Goal: Navigation & Orientation: Find specific page/section

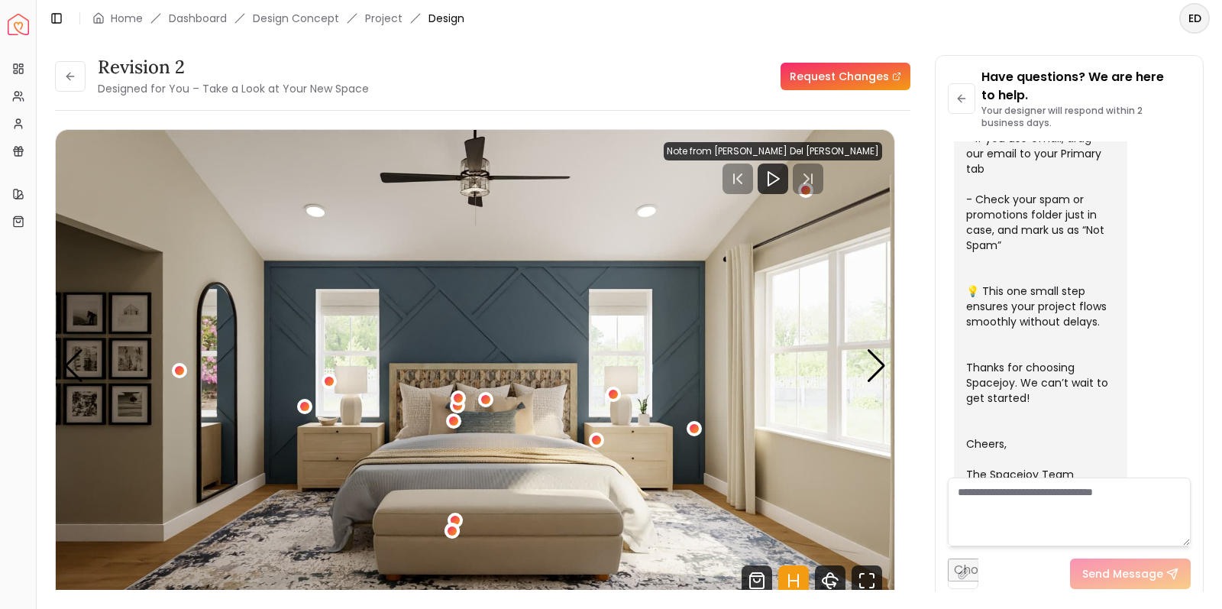
scroll to position [0, 2]
click at [79, 79] on button at bounding box center [70, 76] width 31 height 31
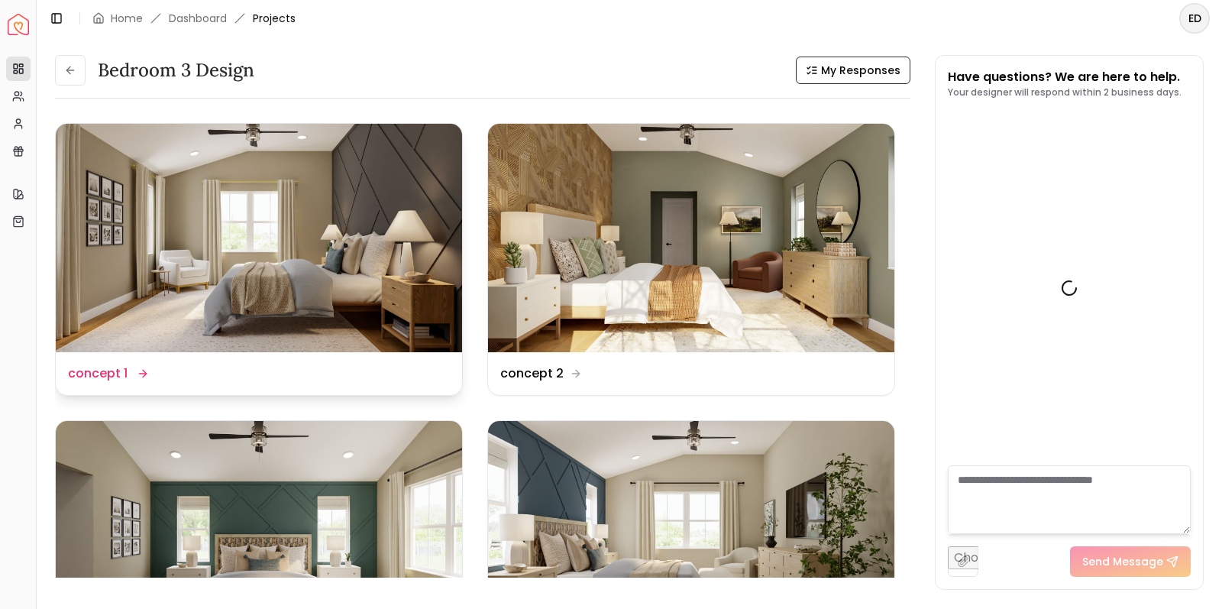
scroll to position [470, 0]
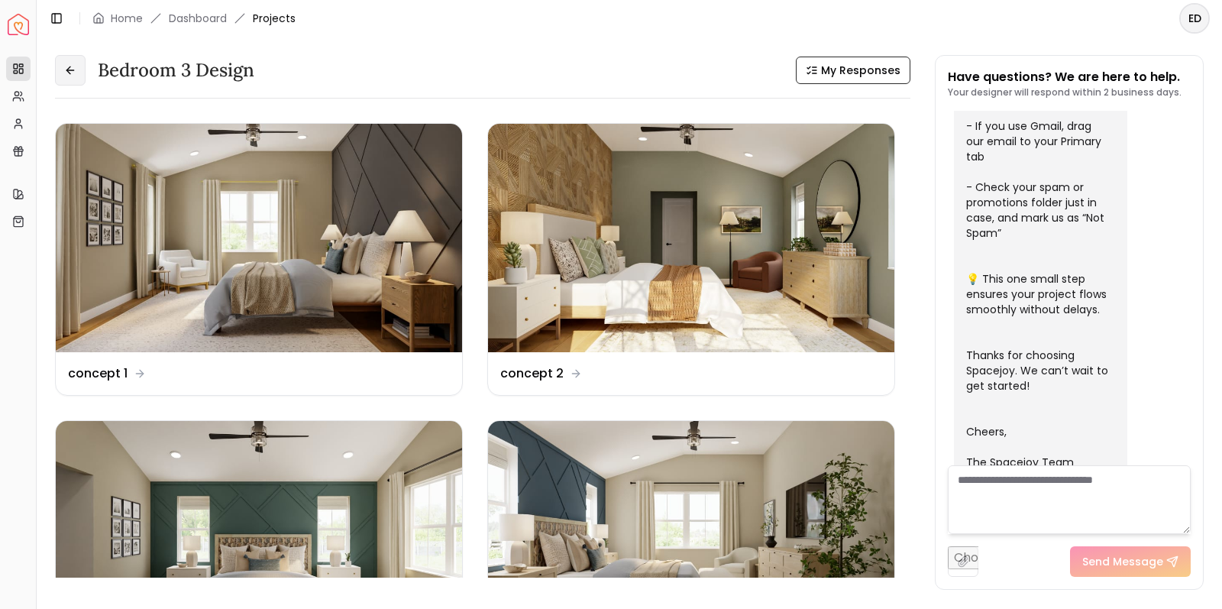
click at [77, 70] on button at bounding box center [70, 70] width 31 height 31
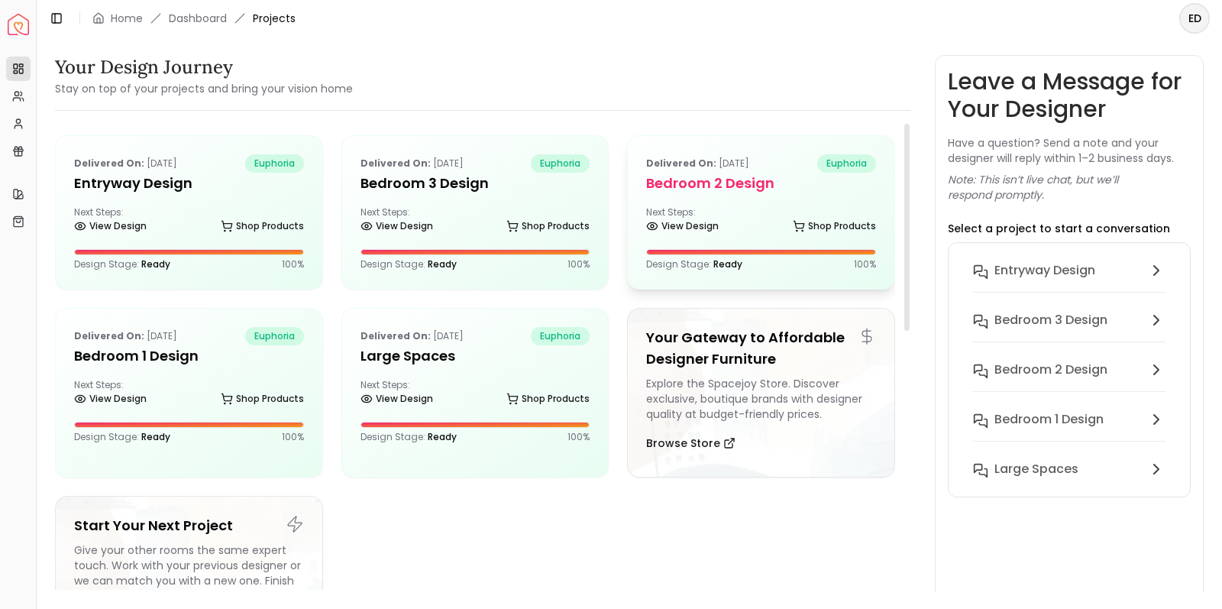
click at [700, 203] on div "Delivered on: [DATE] euphoria Bedroom 2 design Next Steps: View Design Shop Pro…" at bounding box center [761, 212] width 267 height 153
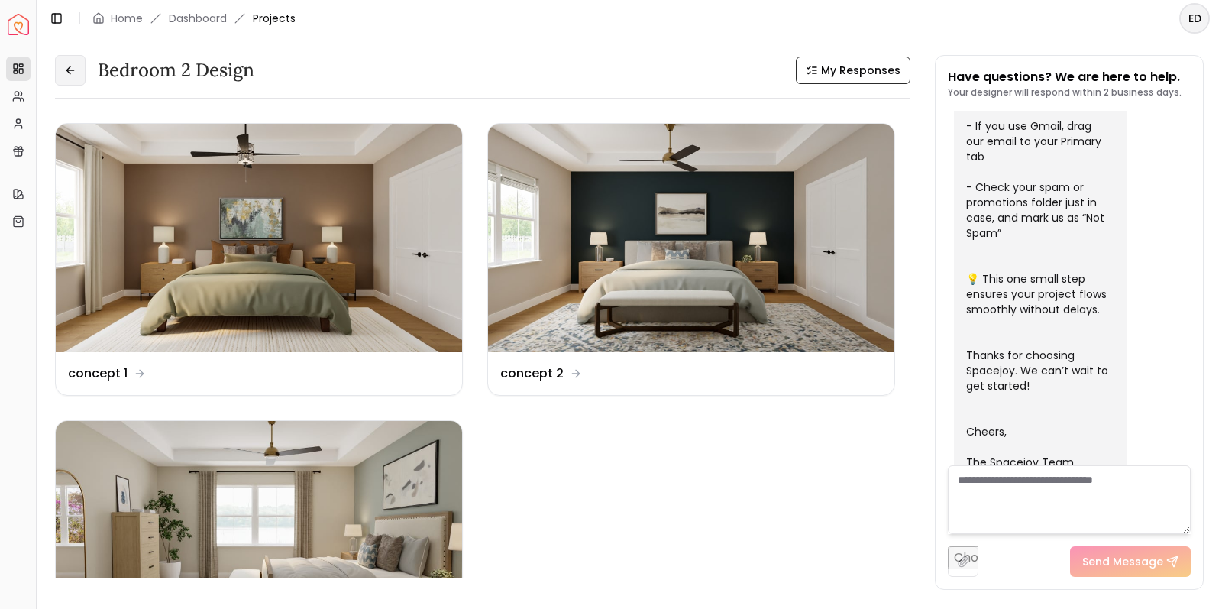
click at [68, 79] on button at bounding box center [70, 70] width 31 height 31
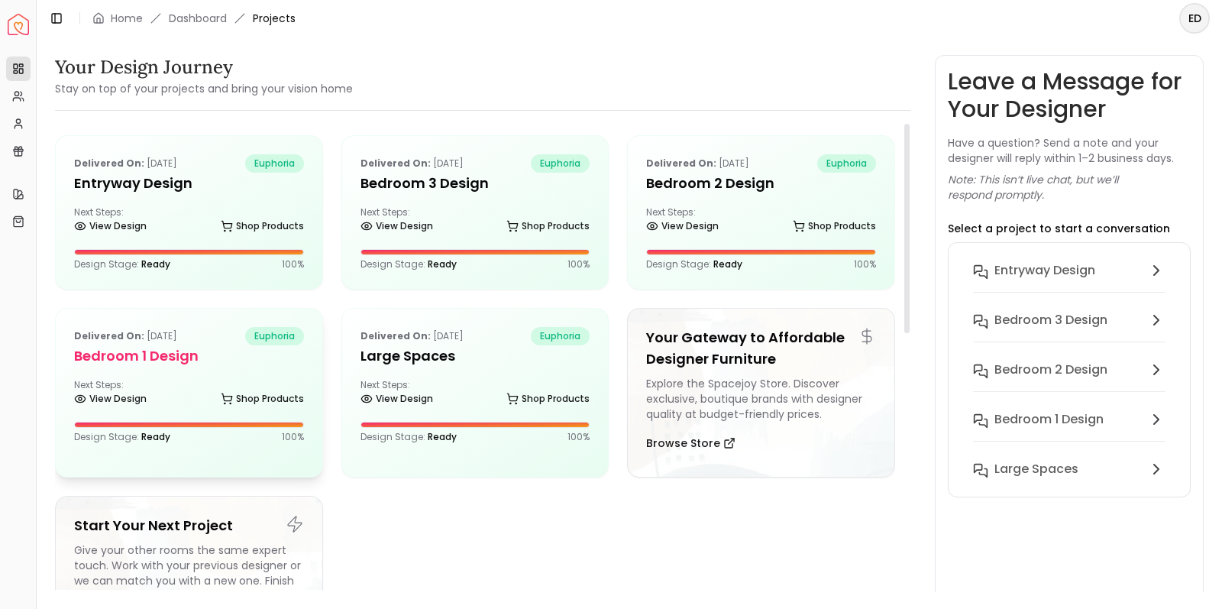
click at [243, 357] on h5 "Bedroom 1 design" at bounding box center [189, 355] width 230 height 21
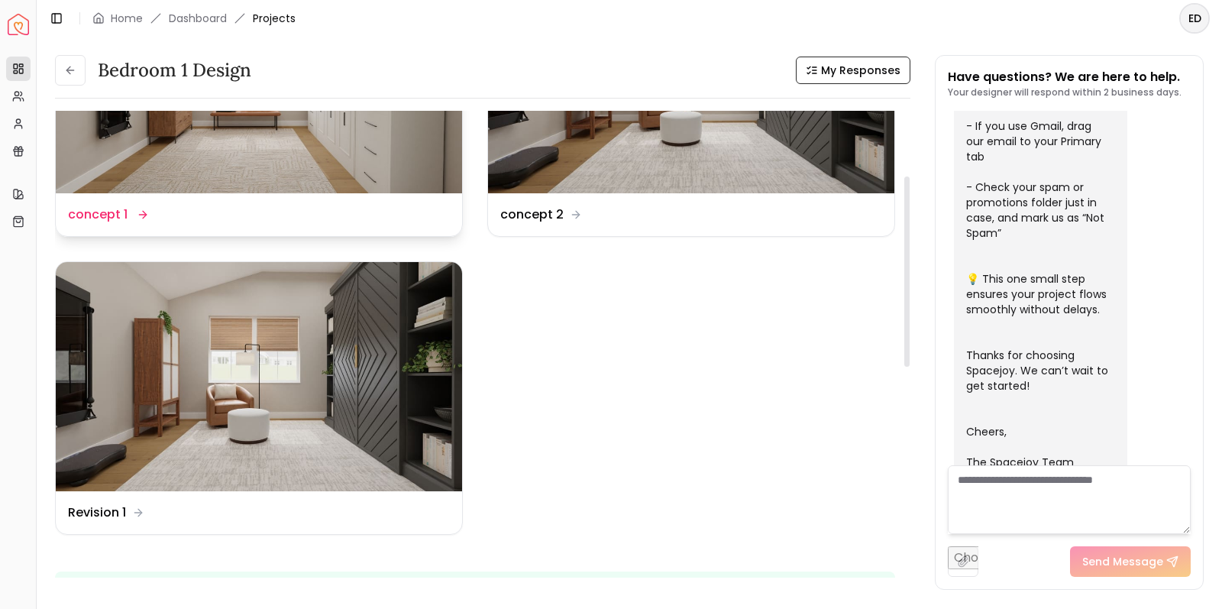
scroll to position [159, 0]
click at [71, 71] on icon at bounding box center [70, 70] width 12 height 12
